Goal: Entertainment & Leisure: Consume media (video, audio)

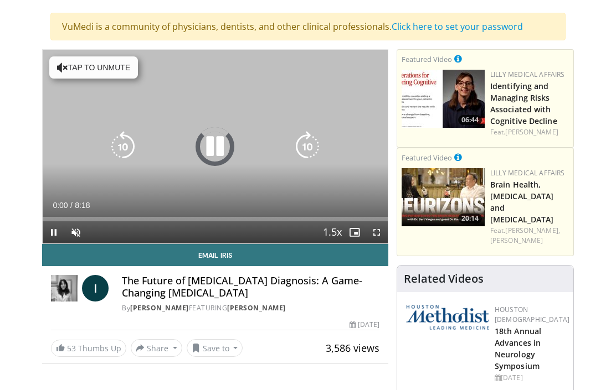
scroll to position [70, 0]
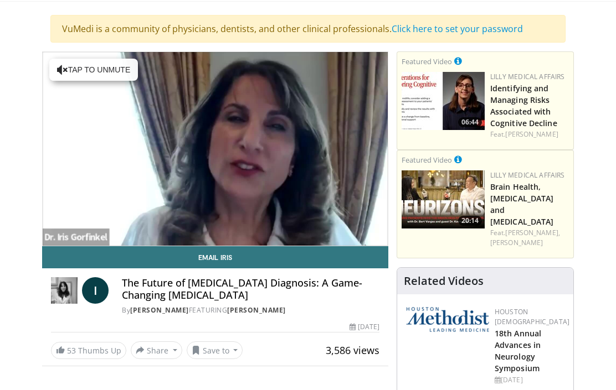
click at [79, 246] on span "Video Player" at bounding box center [76, 257] width 22 height 22
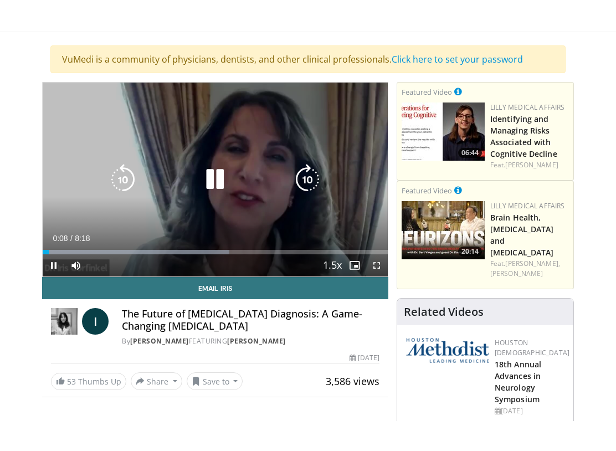
scroll to position [0, 0]
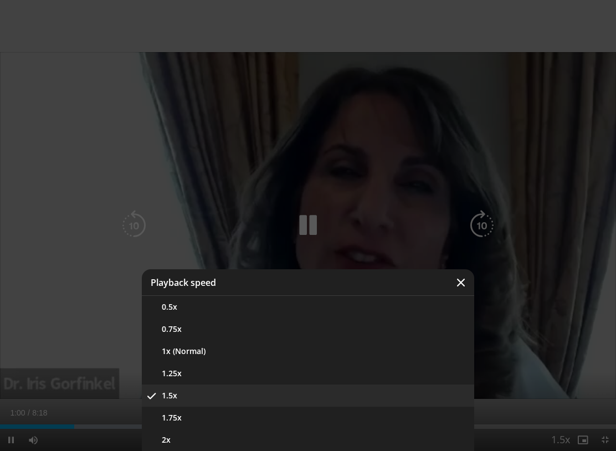
click at [209, 390] on button "1.75x" at bounding box center [308, 417] width 332 height 22
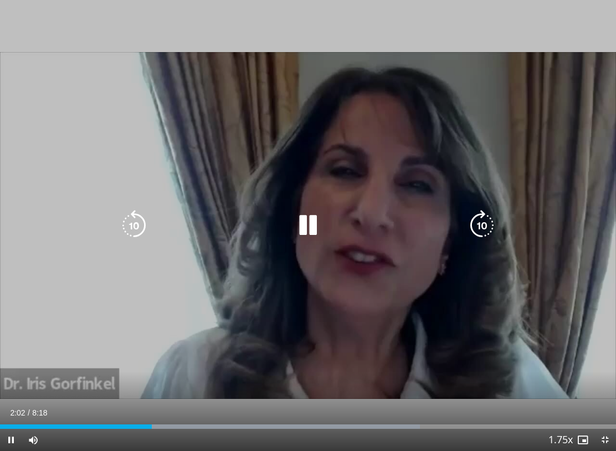
click at [310, 225] on icon "Video Player" at bounding box center [307, 225] width 31 height 31
click at [307, 221] on icon "Video Player" at bounding box center [307, 225] width 31 height 31
